Goal: Task Accomplishment & Management: Manage account settings

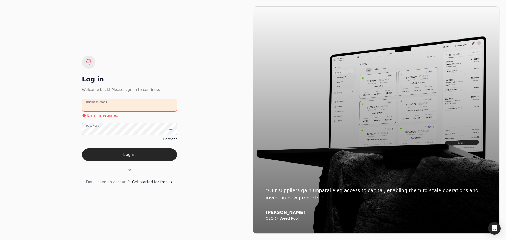
type email "[EMAIL_ADDRESS][PERSON_NAME][DOMAIN_NAME]"
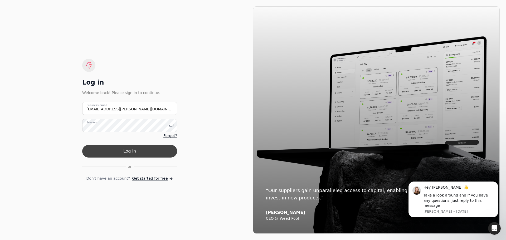
click at [128, 150] on button "Log in" at bounding box center [129, 151] width 95 height 13
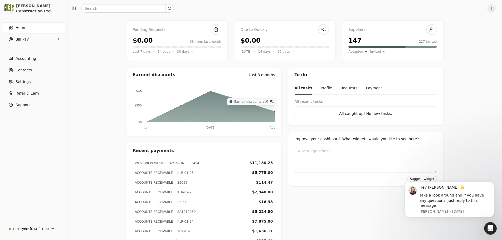
scroll to position [63, 0]
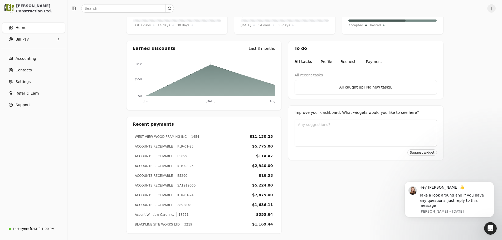
click at [259, 135] on div "$11,130.25" at bounding box center [261, 137] width 23 height 6
click at [262, 138] on div "$11,130.25" at bounding box center [261, 137] width 23 height 6
click at [153, 137] on div "WEST VIEW WOOD FRAMING INC" at bounding box center [161, 136] width 52 height 5
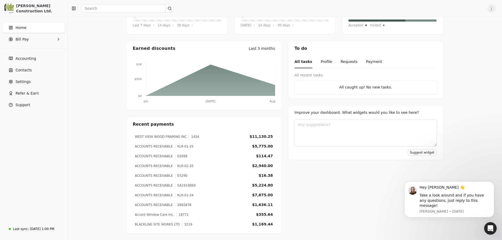
click at [192, 136] on div "1454" at bounding box center [194, 136] width 11 height 5
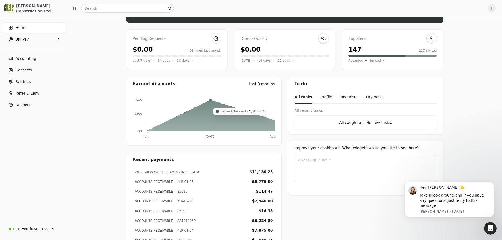
scroll to position [0, 0]
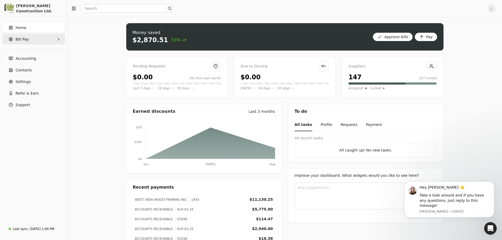
click at [42, 41] on Pay "Bill Pay" at bounding box center [33, 39] width 63 height 11
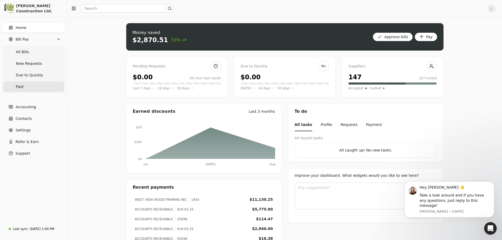
click at [21, 85] on span "Paid" at bounding box center [20, 87] width 8 height 6
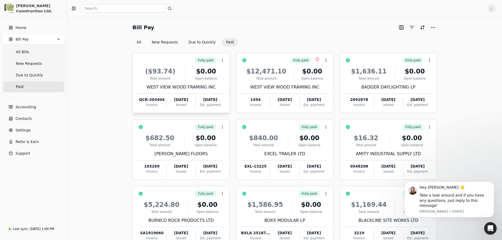
click at [187, 79] on div "Open balance" at bounding box center [205, 78] width 37 height 5
click at [229, 73] on span "Open" at bounding box center [231, 74] width 10 height 6
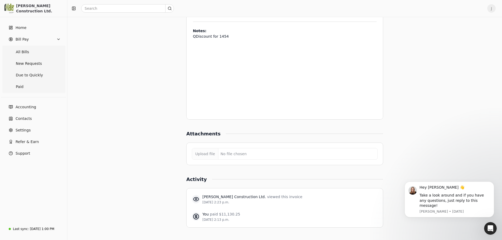
scroll to position [343, 0]
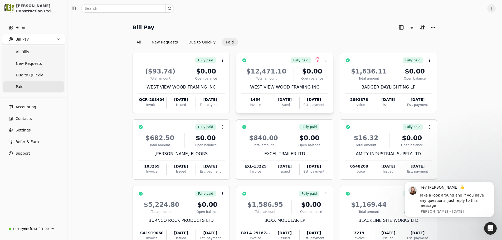
click at [278, 74] on div "$12,471.10" at bounding box center [266, 71] width 51 height 9
click at [276, 79] on div "Total amount" at bounding box center [266, 78] width 51 height 5
click at [275, 83] on div "$12,471.10 Total amount $0.00 Open balance WEST VIEW WOOD FRAMING INC 1454 Invo…" at bounding box center [284, 86] width 87 height 45
click at [341, 72] on li "Open" at bounding box center [351, 74] width 65 height 10
